Goal: Task Accomplishment & Management: Manage account settings

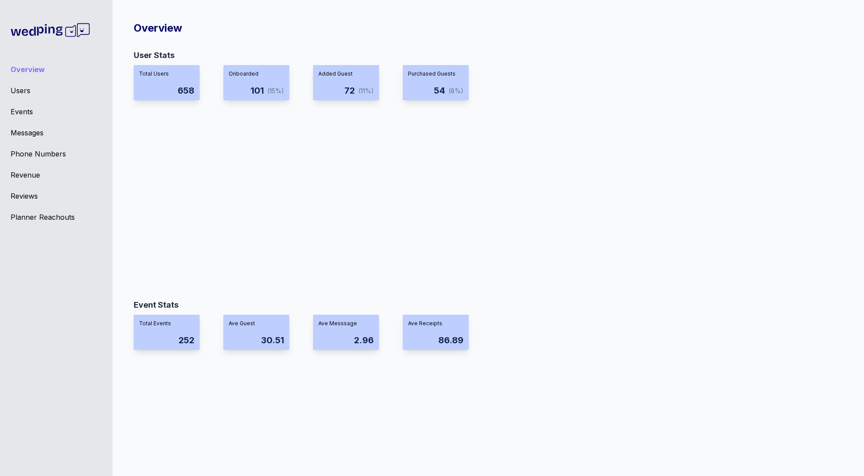
click at [51, 219] on div "Planner Reachouts" at bounding box center [56, 217] width 91 height 11
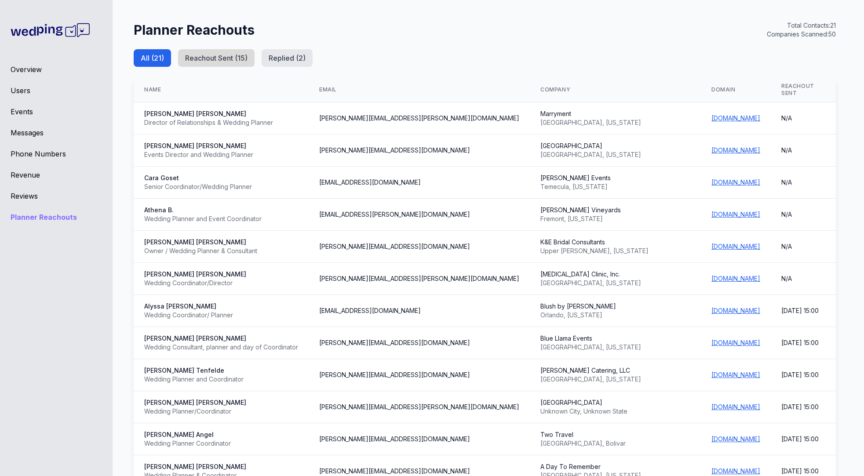
click at [219, 61] on button "Reachout Sent ( 15 )" at bounding box center [216, 58] width 77 height 18
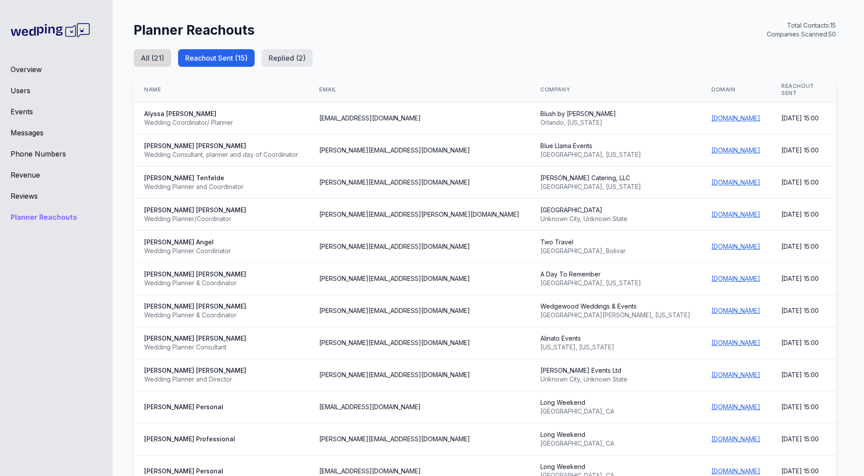
click at [156, 54] on button "All ( 21 )" at bounding box center [152, 58] width 37 height 18
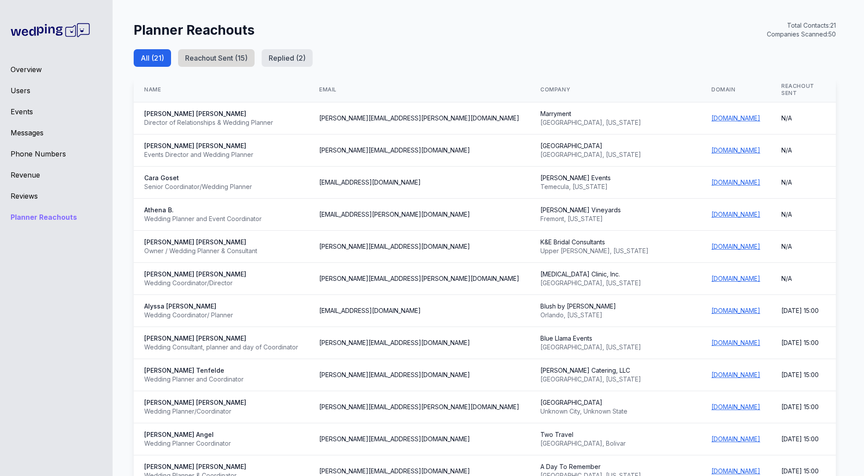
click at [201, 65] on button "Reachout Sent ( 15 )" at bounding box center [216, 58] width 77 height 18
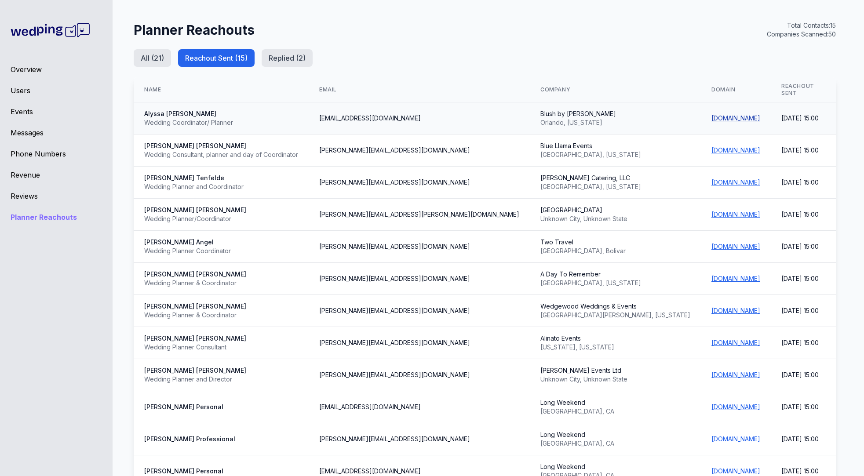
click at [712, 114] on link "[DOMAIN_NAME]" at bounding box center [736, 117] width 49 height 7
click at [295, 55] on button "Replied ( 2 )" at bounding box center [287, 58] width 51 height 18
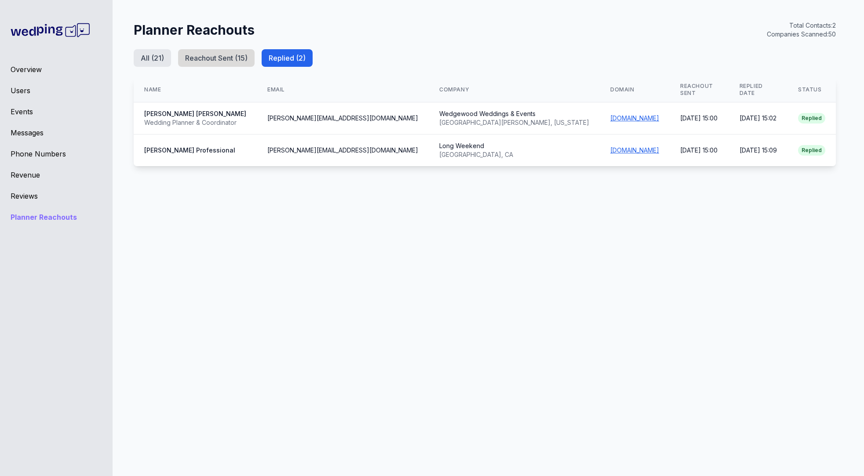
click at [224, 63] on button "Reachout Sent ( 15 )" at bounding box center [216, 58] width 77 height 18
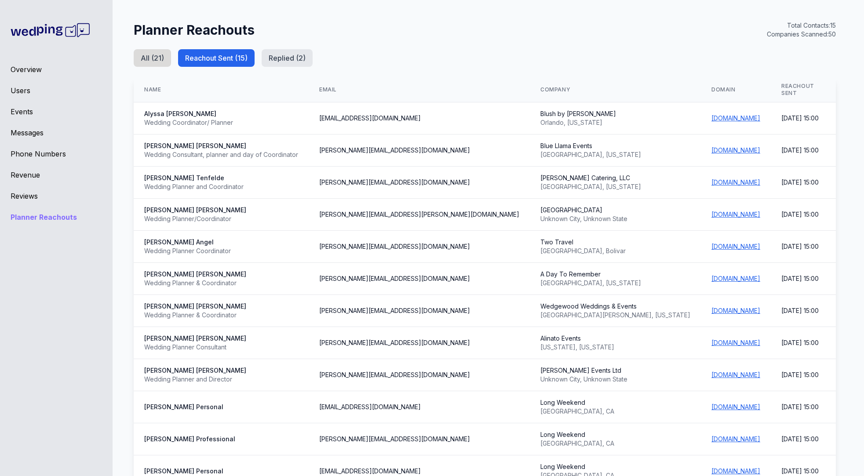
click at [153, 58] on button "All ( 21 )" at bounding box center [152, 58] width 37 height 18
